Goal: Obtain resource: Download file/media

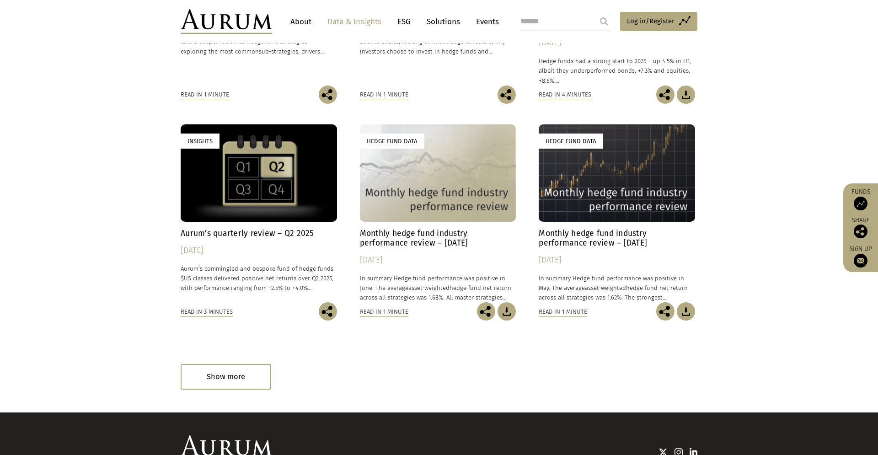
scroll to position [334, 0]
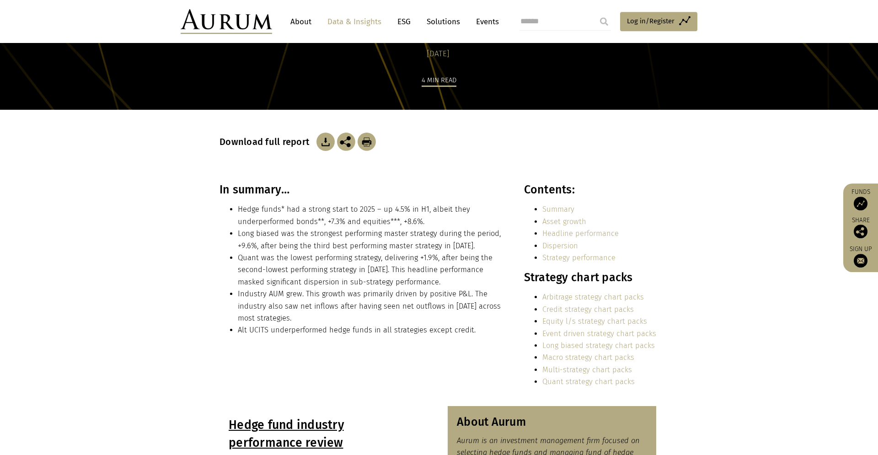
scroll to position [83, 0]
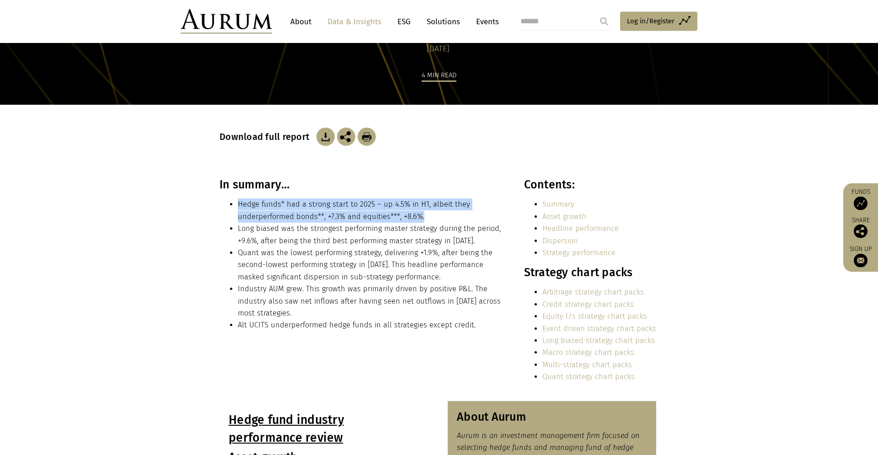
drag, startPoint x: 238, startPoint y: 202, endPoint x: 496, endPoint y: 216, distance: 257.9
click at [496, 216] on li "Hedge funds* had a strong start to 2025 – up 4.5% in H1, albeit they underperfo…" at bounding box center [371, 210] width 266 height 24
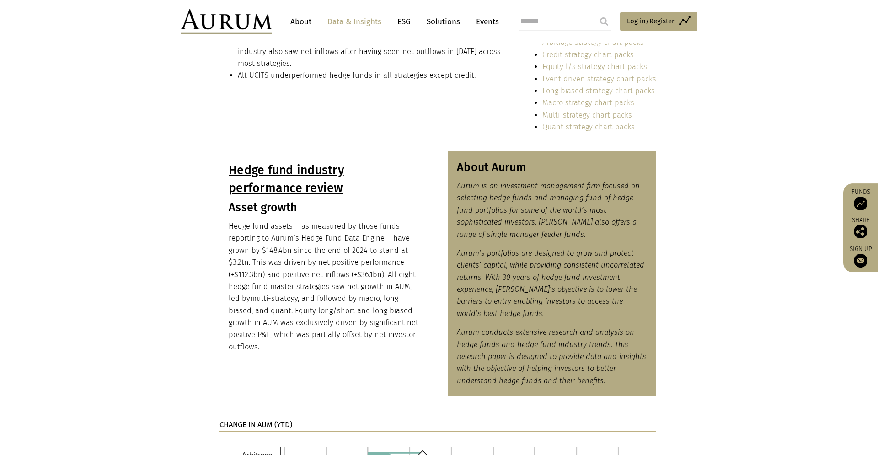
scroll to position [333, 0]
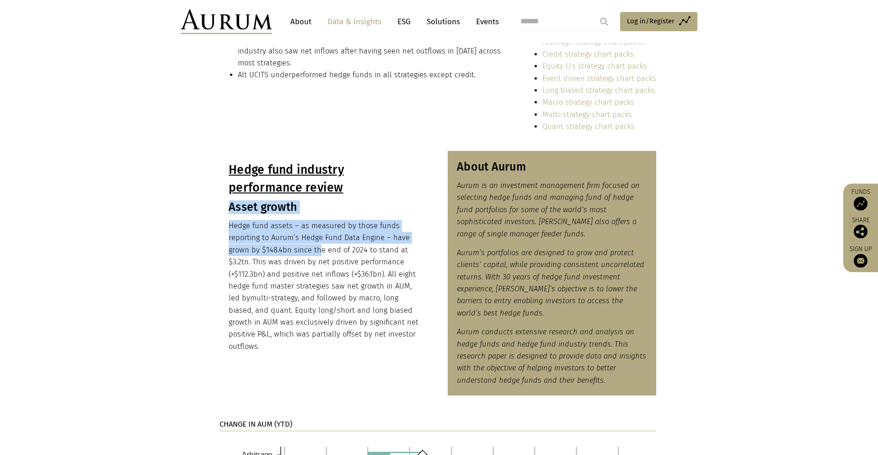
drag, startPoint x: 230, startPoint y: 210, endPoint x: 319, endPoint y: 260, distance: 101.8
click at [319, 260] on div "Hedge fund industry performance review Asset growth Hedge fund assets – as meas…" at bounding box center [324, 256] width 209 height 211
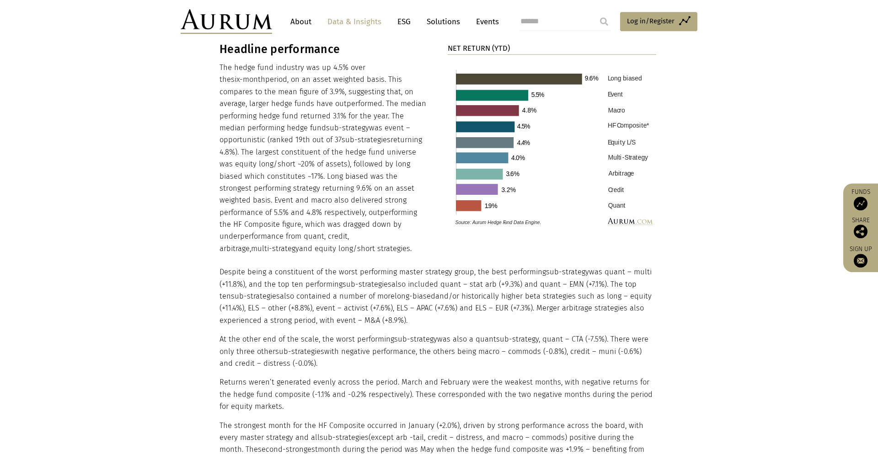
scroll to position [961, 0]
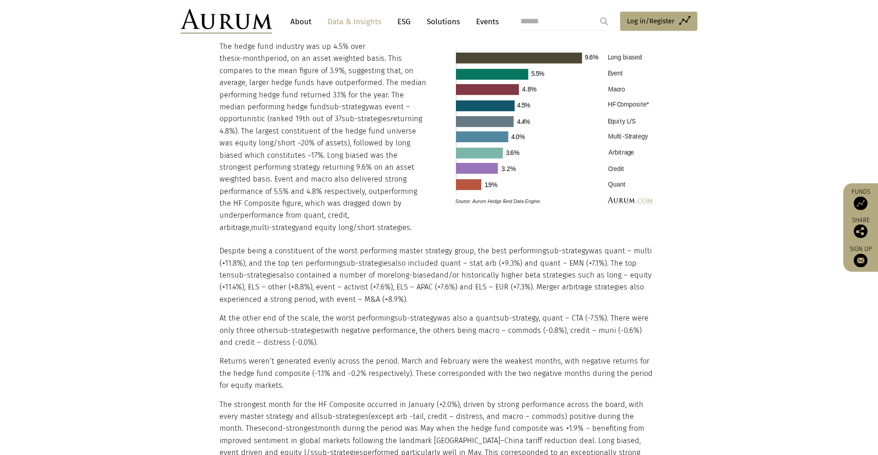
drag, startPoint x: 542, startPoint y: 244, endPoint x: 655, endPoint y: 236, distance: 113.7
click at [655, 236] on div "Despite being a constituent of the worst performing master strategy group, the …" at bounding box center [438, 374] width 437 height 280
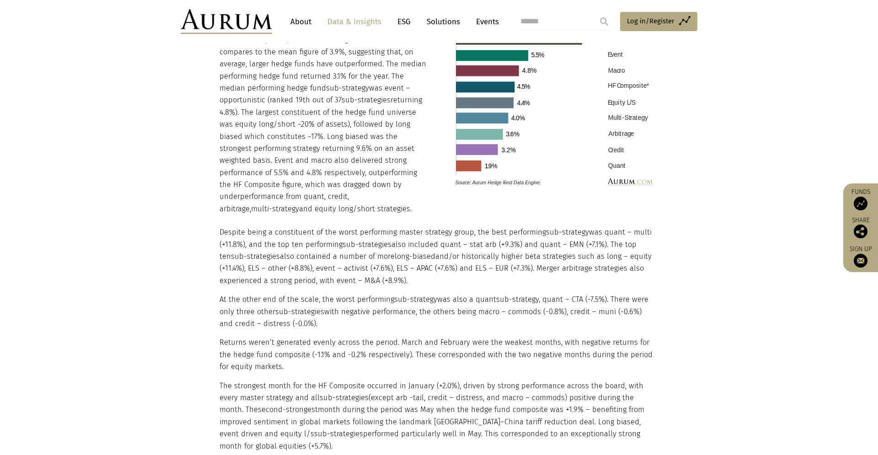
scroll to position [991, 0]
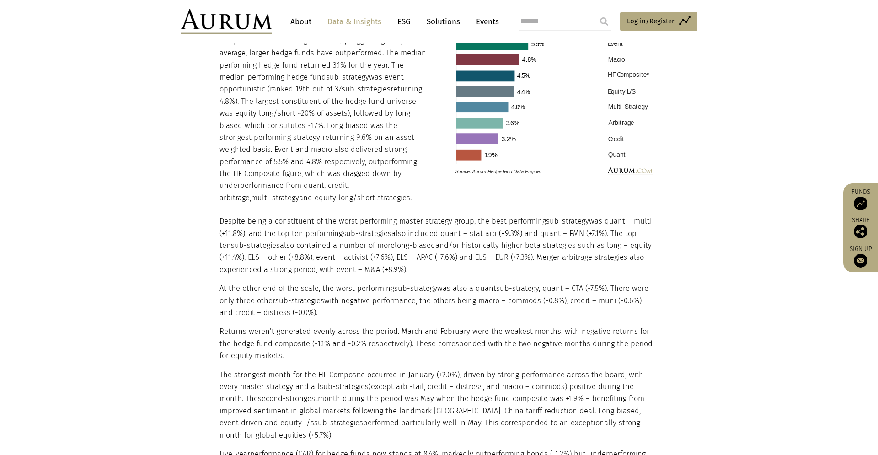
drag, startPoint x: 219, startPoint y: 212, endPoint x: 313, endPoint y: 304, distance: 131.0
click at [311, 305] on div "Headline performance The hedge fund industry was up 4.5% over the six-month per…" at bounding box center [438, 238] width 457 height 493
copy div "Despite being a constituent of the worst performing master strategy group, the …"
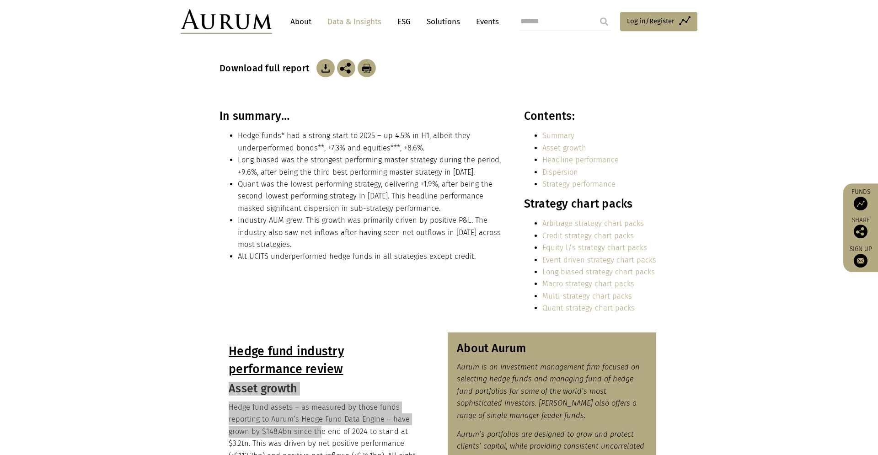
scroll to position [152, 0]
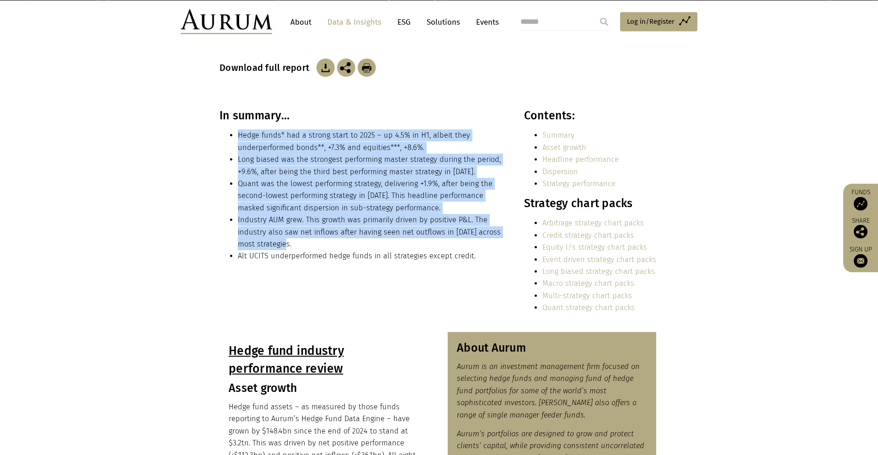
drag, startPoint x: 238, startPoint y: 138, endPoint x: 488, endPoint y: 242, distance: 270.4
click at [488, 242] on ul "Hedge funds* had a strong start to 2025 – up 4.5% in H1, albeit they underperfo…" at bounding box center [362, 195] width 284 height 133
copy ul "Hedge funds* had a strong start to 2025 – up 4.5% in H1, albeit they underperfo…"
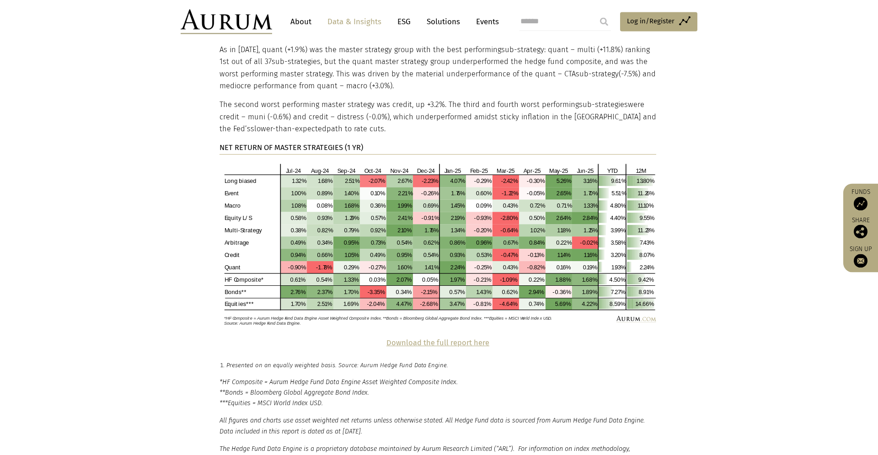
scroll to position [1852, 0]
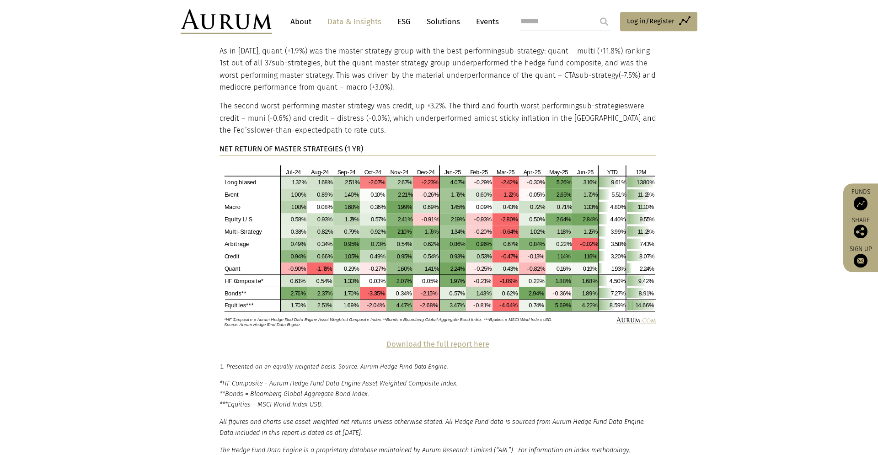
click at [440, 340] on strong "Download the full report here" at bounding box center [437, 344] width 103 height 9
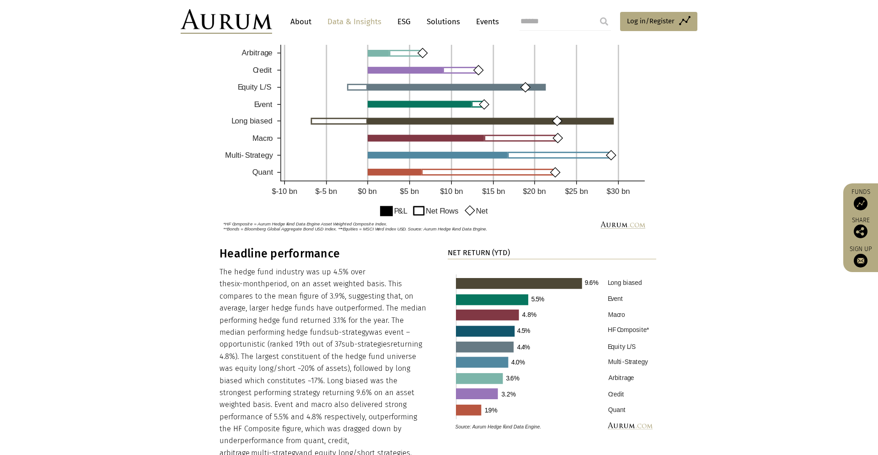
scroll to position [0, 0]
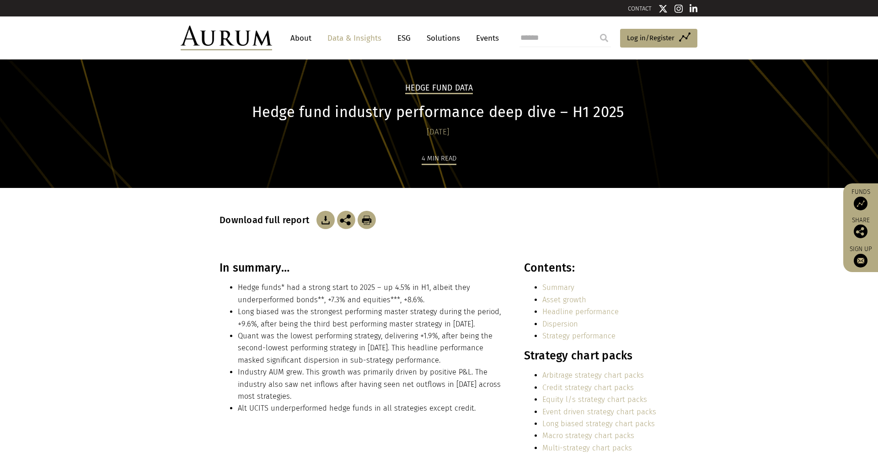
click at [152, 298] on section "In summary… Hedge funds* had a strong start to 2025 – up 4.5% in H1, albeit the…" at bounding box center [439, 372] width 878 height 223
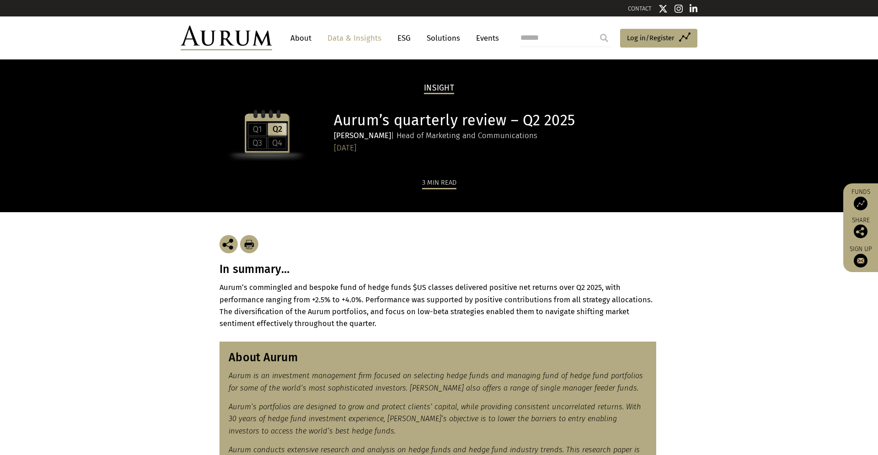
click at [347, 36] on link "Data & Insights" at bounding box center [354, 38] width 63 height 17
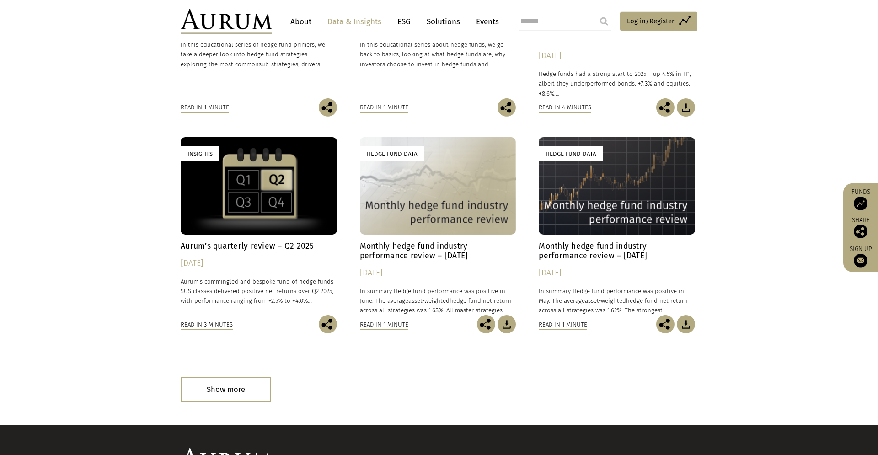
scroll to position [422, 0]
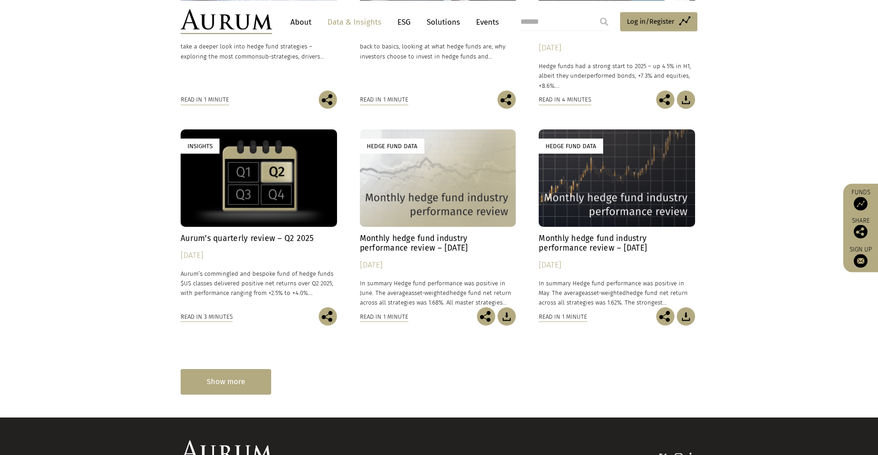
click at [230, 382] on div "Show more" at bounding box center [226, 381] width 91 height 25
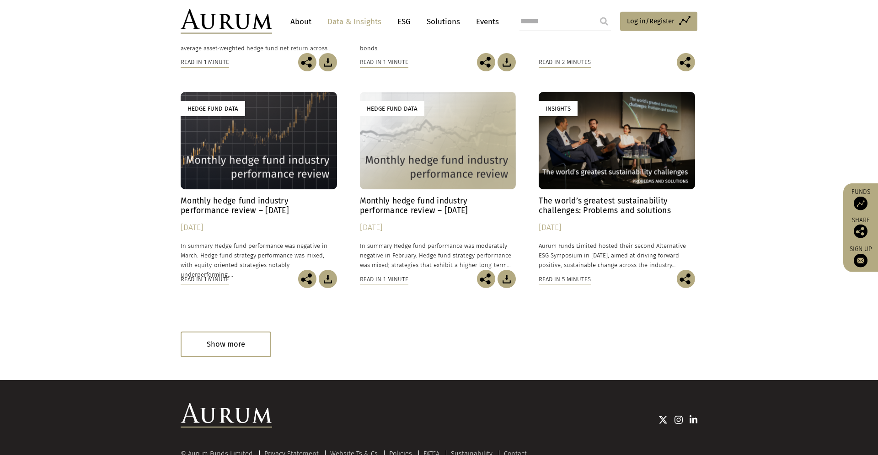
scroll to position [897, 0]
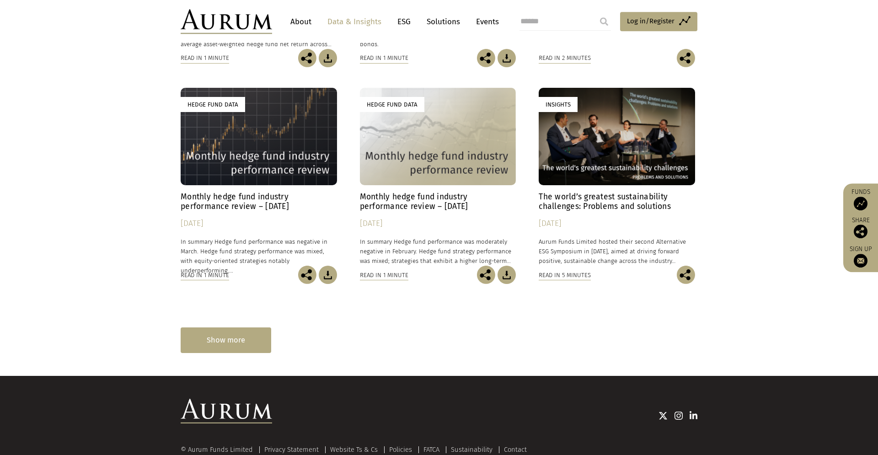
click at [234, 345] on div "Show more" at bounding box center [226, 339] width 91 height 25
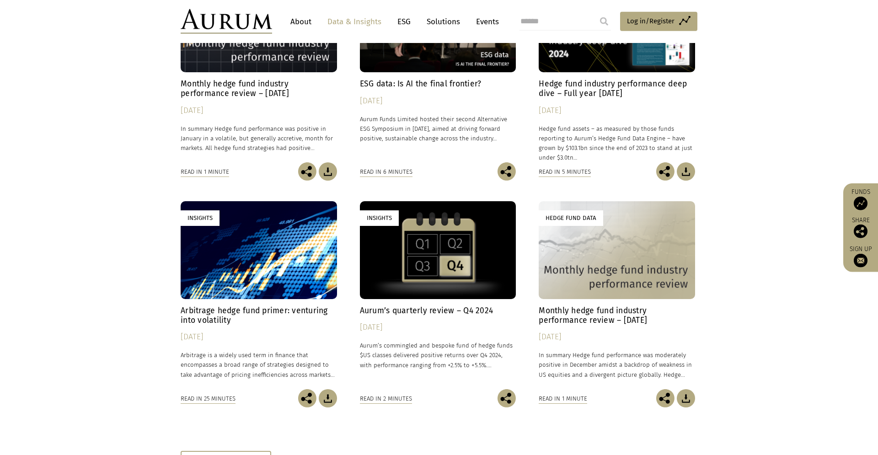
scroll to position [1285, 0]
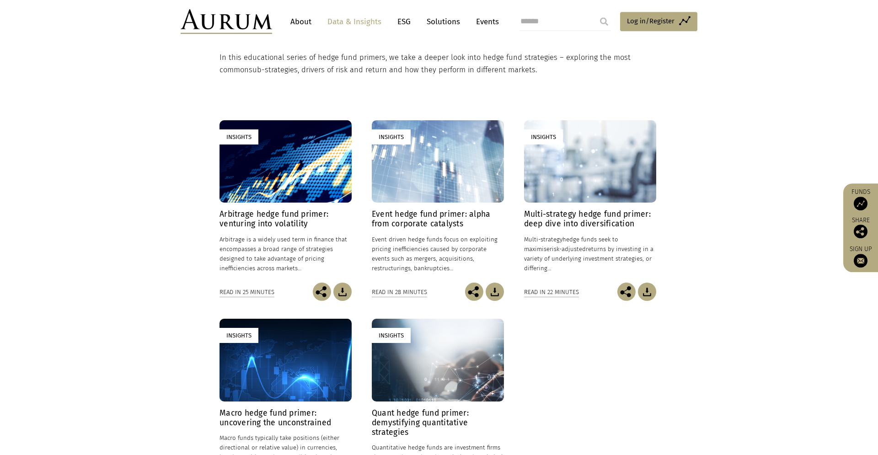
scroll to position [319, 0]
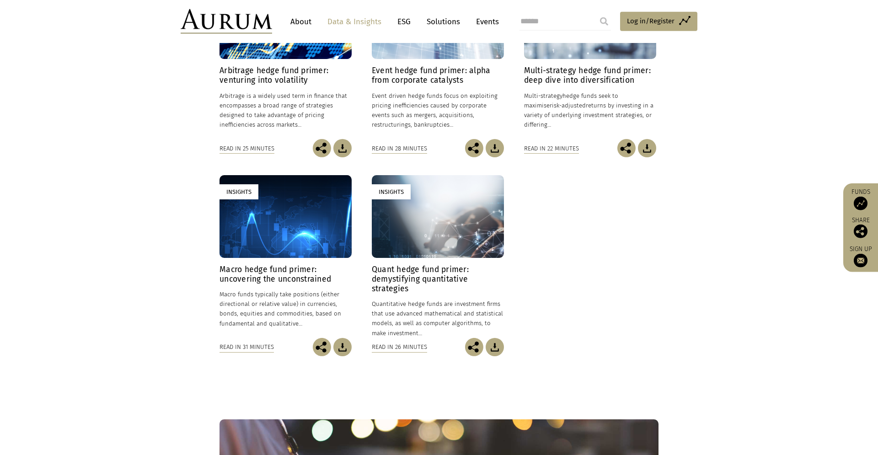
click at [285, 66] on h4 "Arbitrage hedge fund primer: venturing into volatility" at bounding box center [286, 75] width 132 height 19
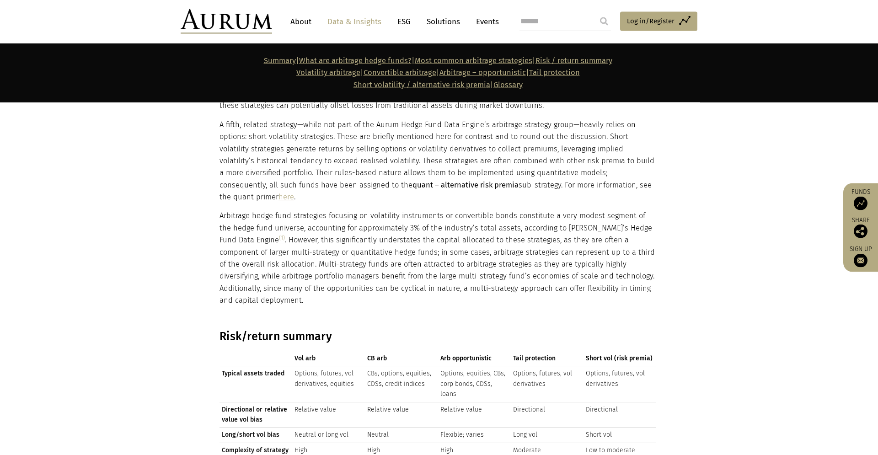
scroll to position [1276, 0]
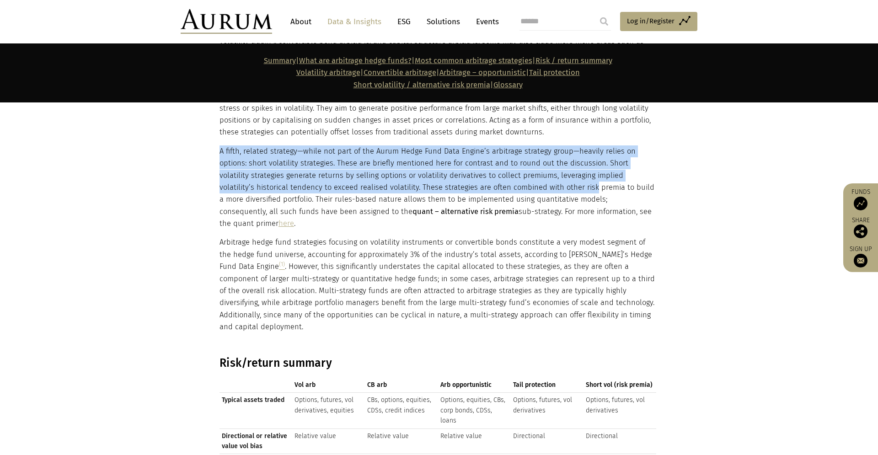
drag, startPoint x: 220, startPoint y: 155, endPoint x: 522, endPoint y: 195, distance: 304.5
click at [522, 195] on p "A fifth, related strategy—while not part of the Aurum Hedge Fund Data Engine’s …" at bounding box center [438, 187] width 437 height 85
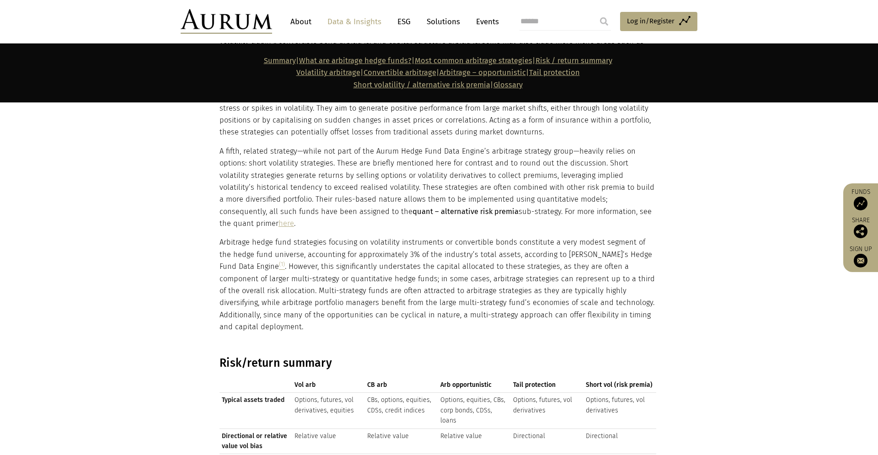
click at [129, 218] on section "Volatility arbitrage is a strategy designed to profit from differences between …" at bounding box center [439, 117] width 878 height 456
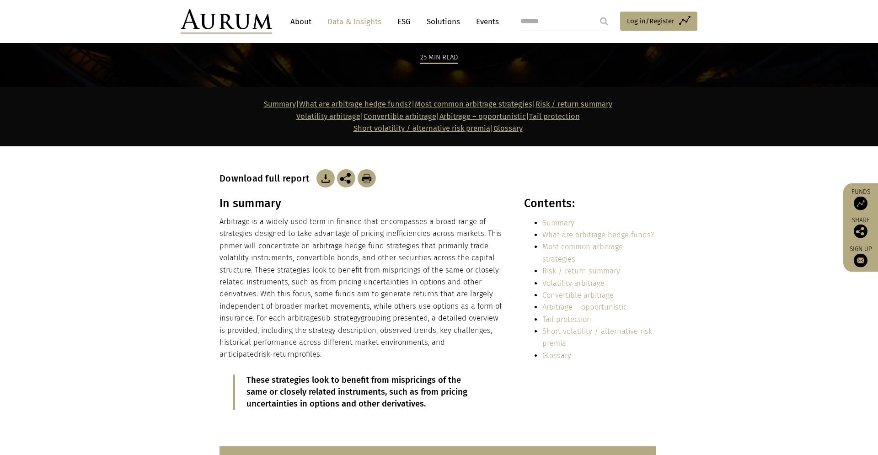
scroll to position [0, 0]
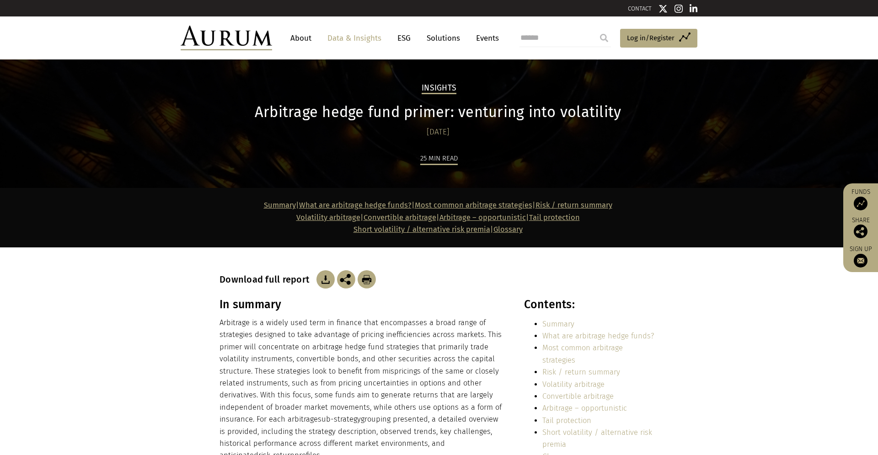
click at [323, 281] on img at bounding box center [325, 279] width 18 height 18
